Goal: Information Seeking & Learning: Learn about a topic

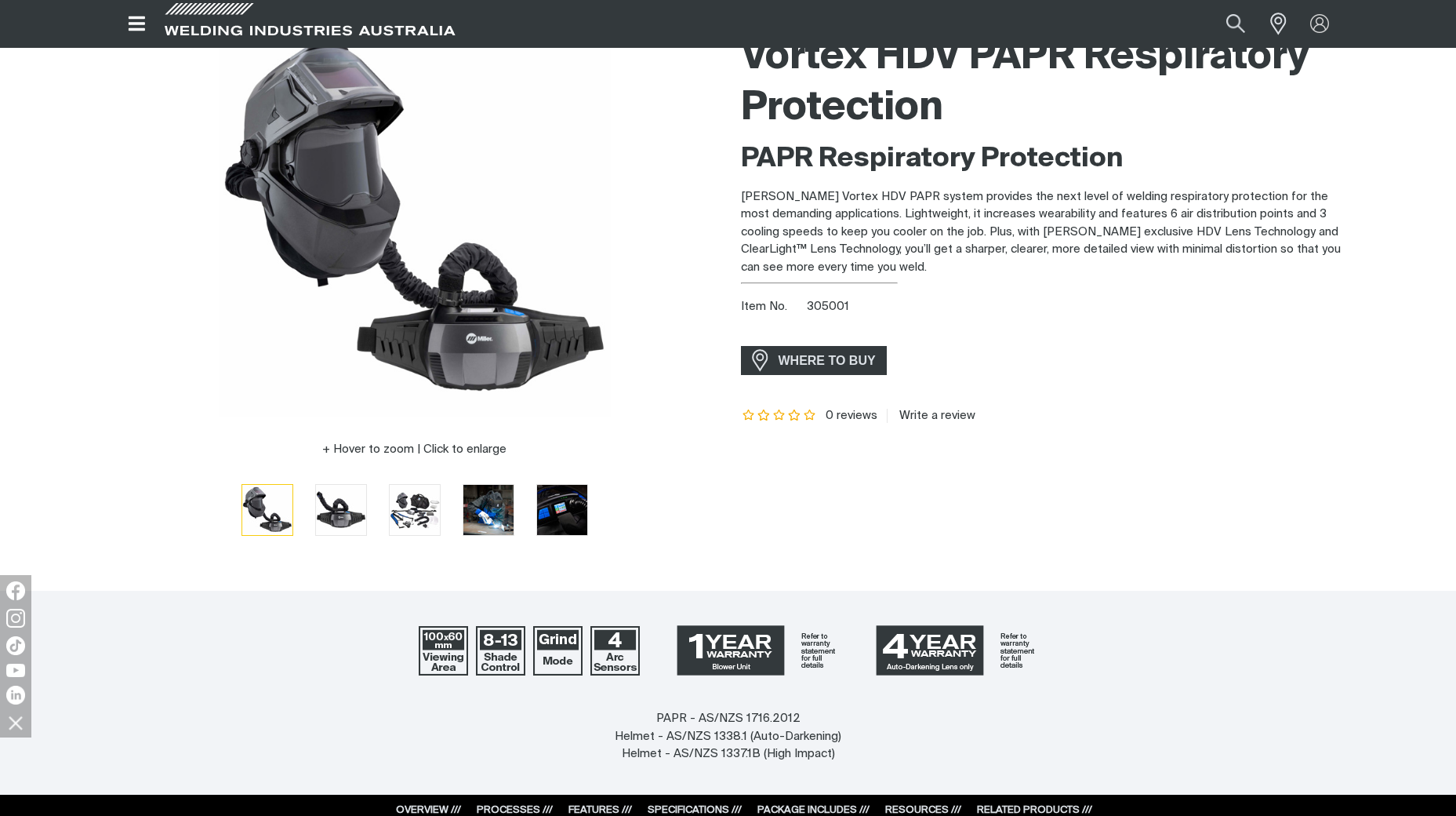
scroll to position [157, 0]
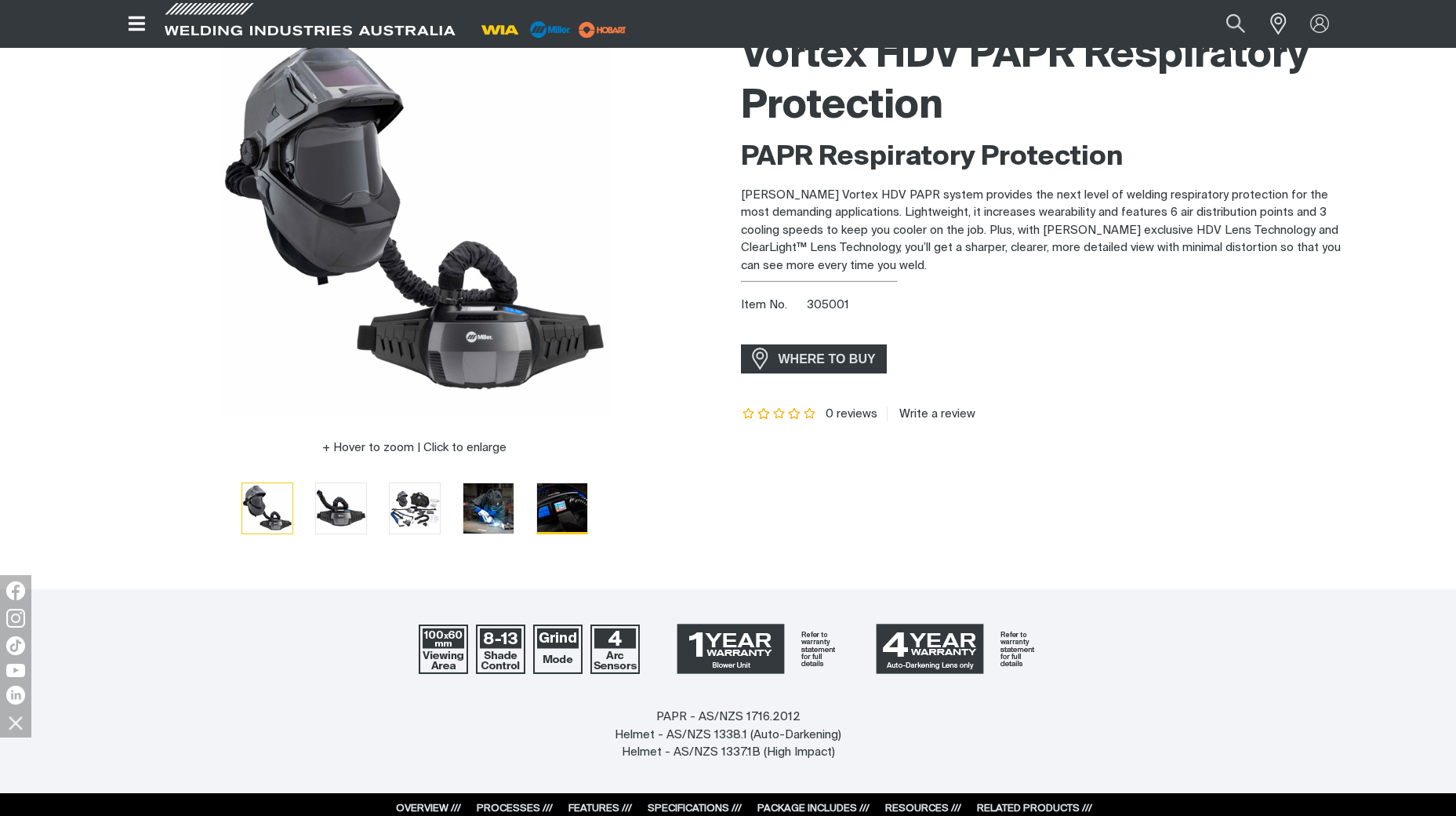
click at [565, 502] on img "Go to slide 5" at bounding box center [562, 508] width 50 height 50
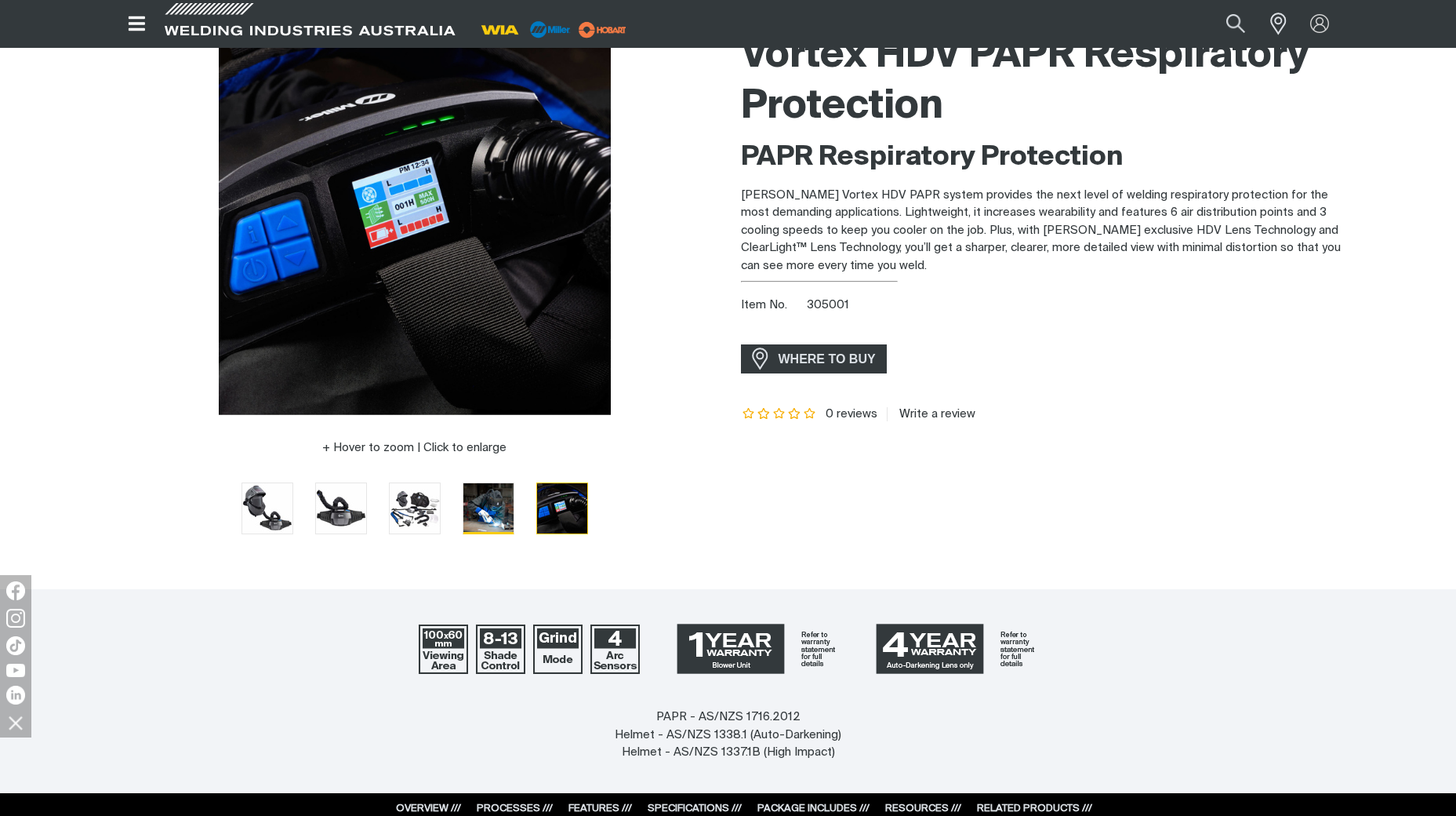
click at [490, 506] on img "Go to slide 4" at bounding box center [488, 508] width 50 height 50
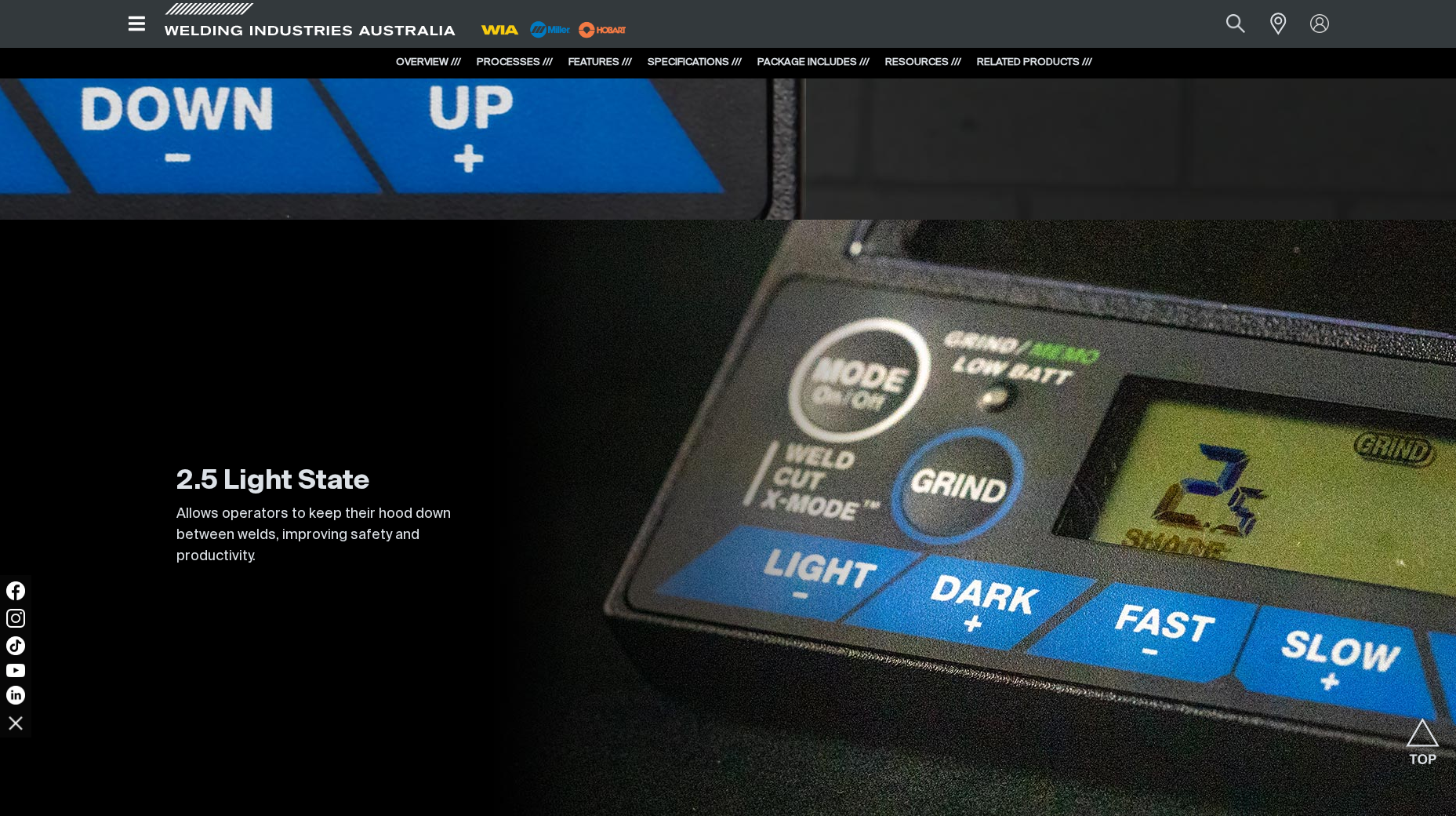
scroll to position [6511, 0]
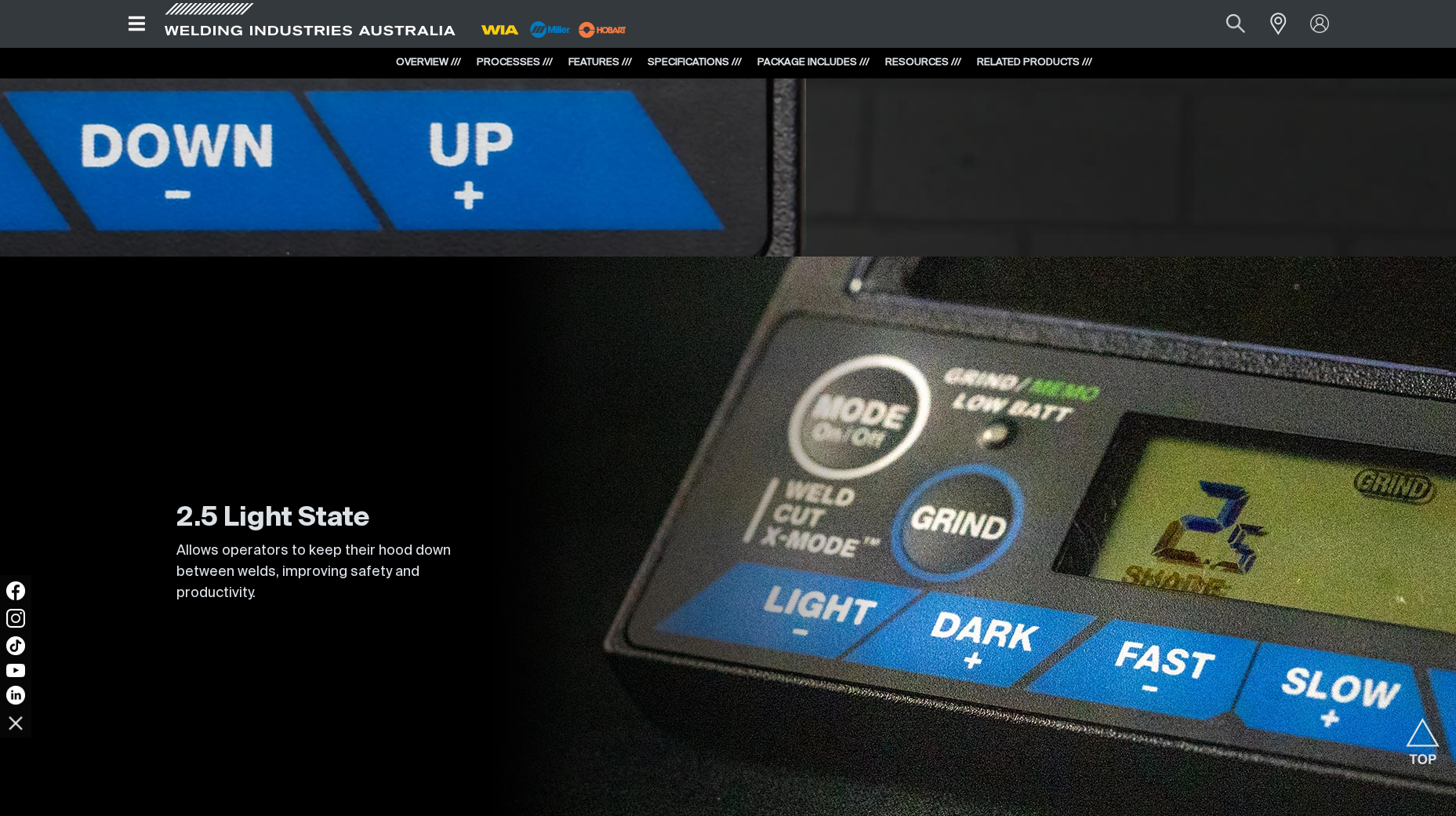
drag, startPoint x: 450, startPoint y: 540, endPoint x: 459, endPoint y: 552, distance: 15.0
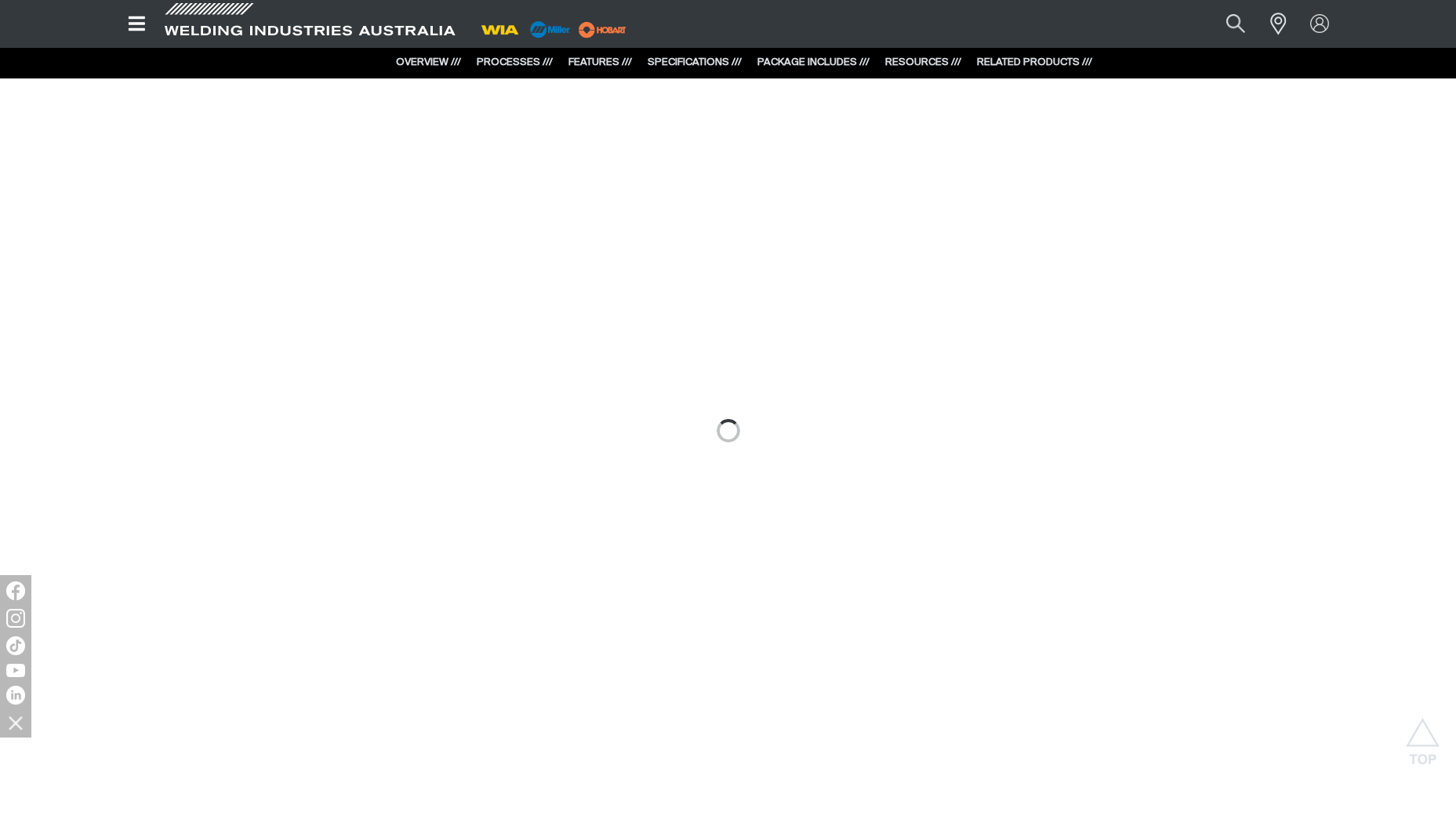
scroll to position [1183, 0]
